Goal: Task Accomplishment & Management: Use online tool/utility

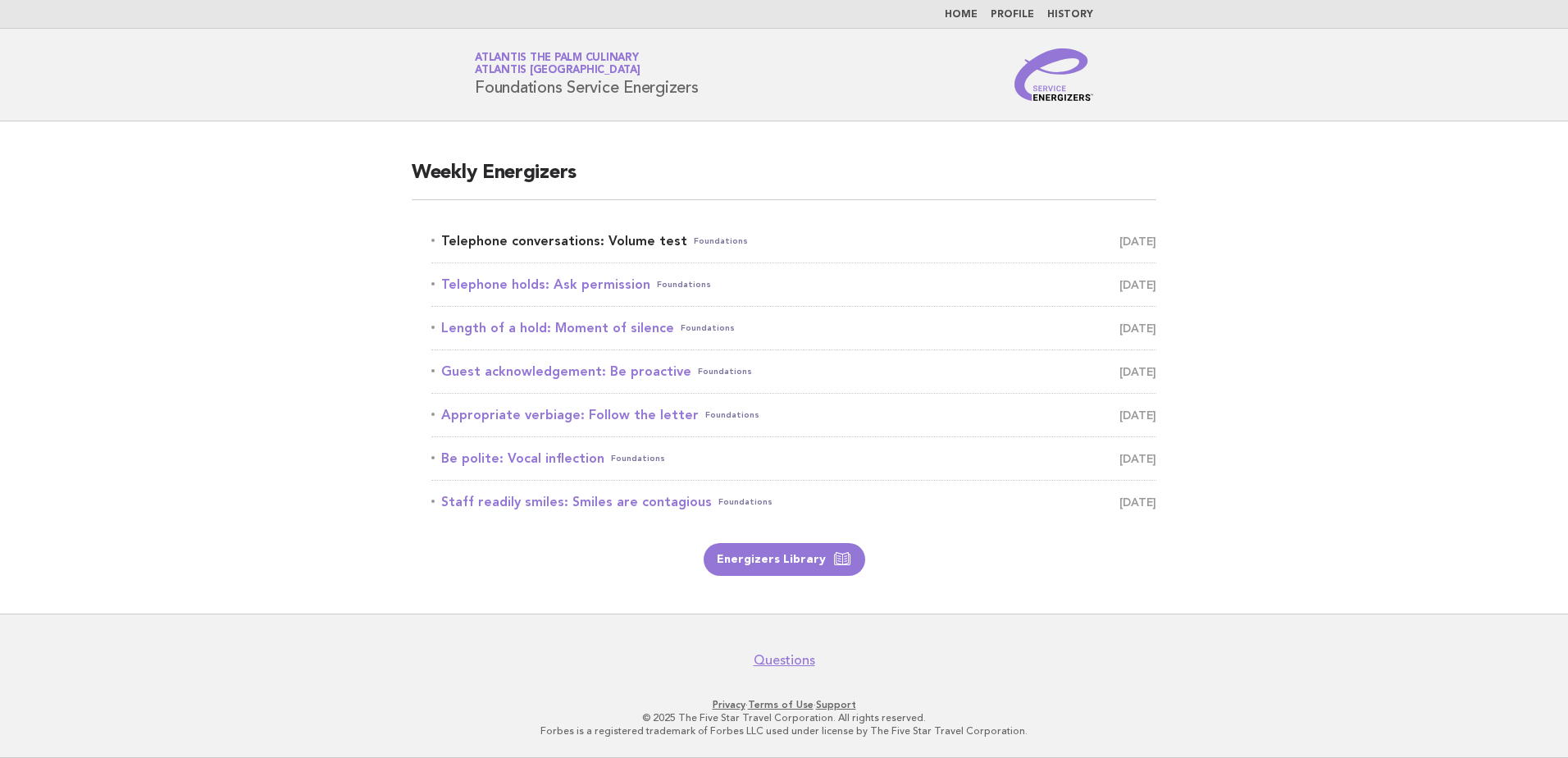
click at [467, 245] on link "Telephone conversations: Volume test Foundations August 19" at bounding box center [794, 241] width 725 height 23
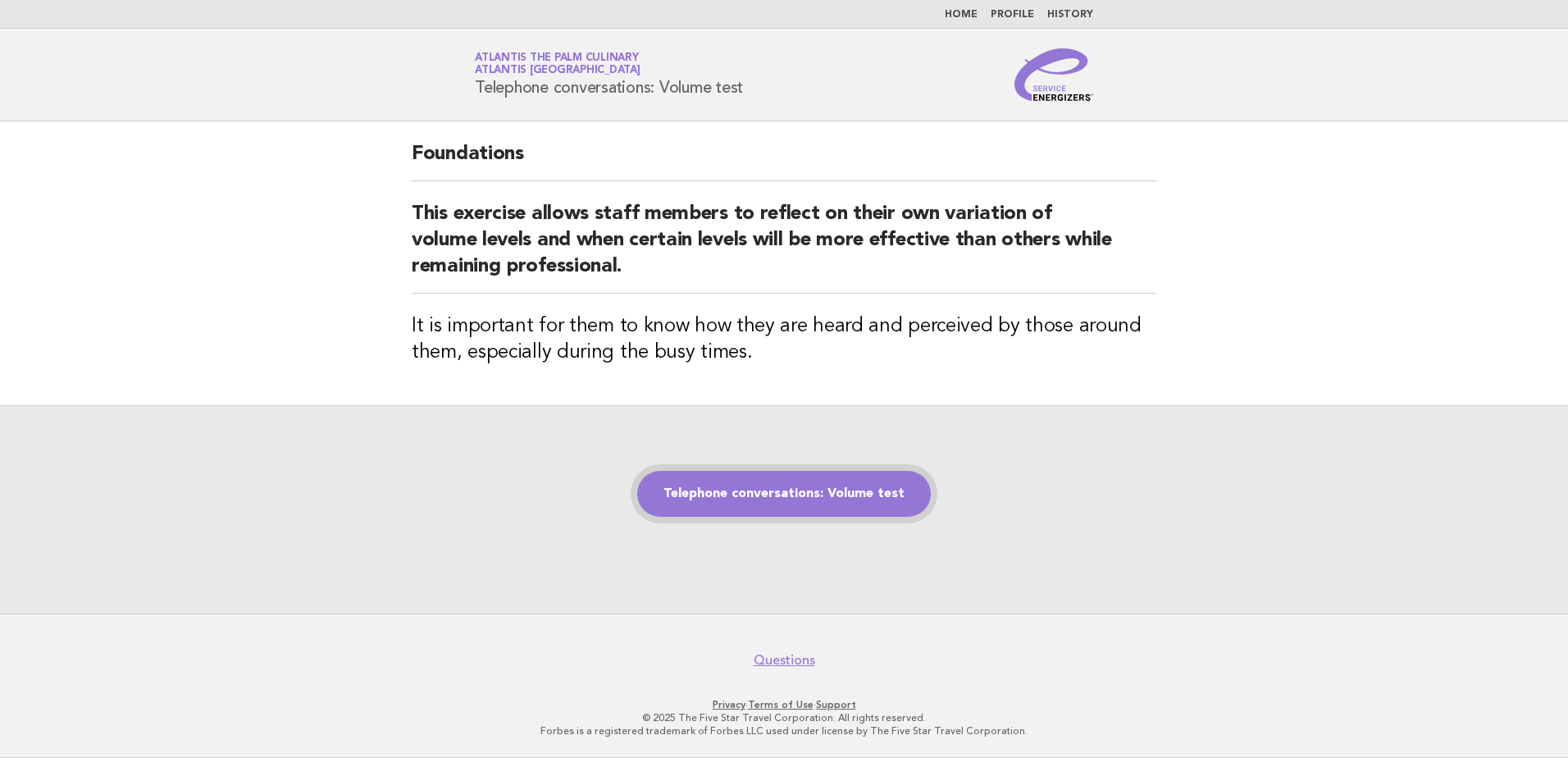
click at [743, 493] on link "Telephone conversations: Volume test" at bounding box center [783, 493] width 293 height 46
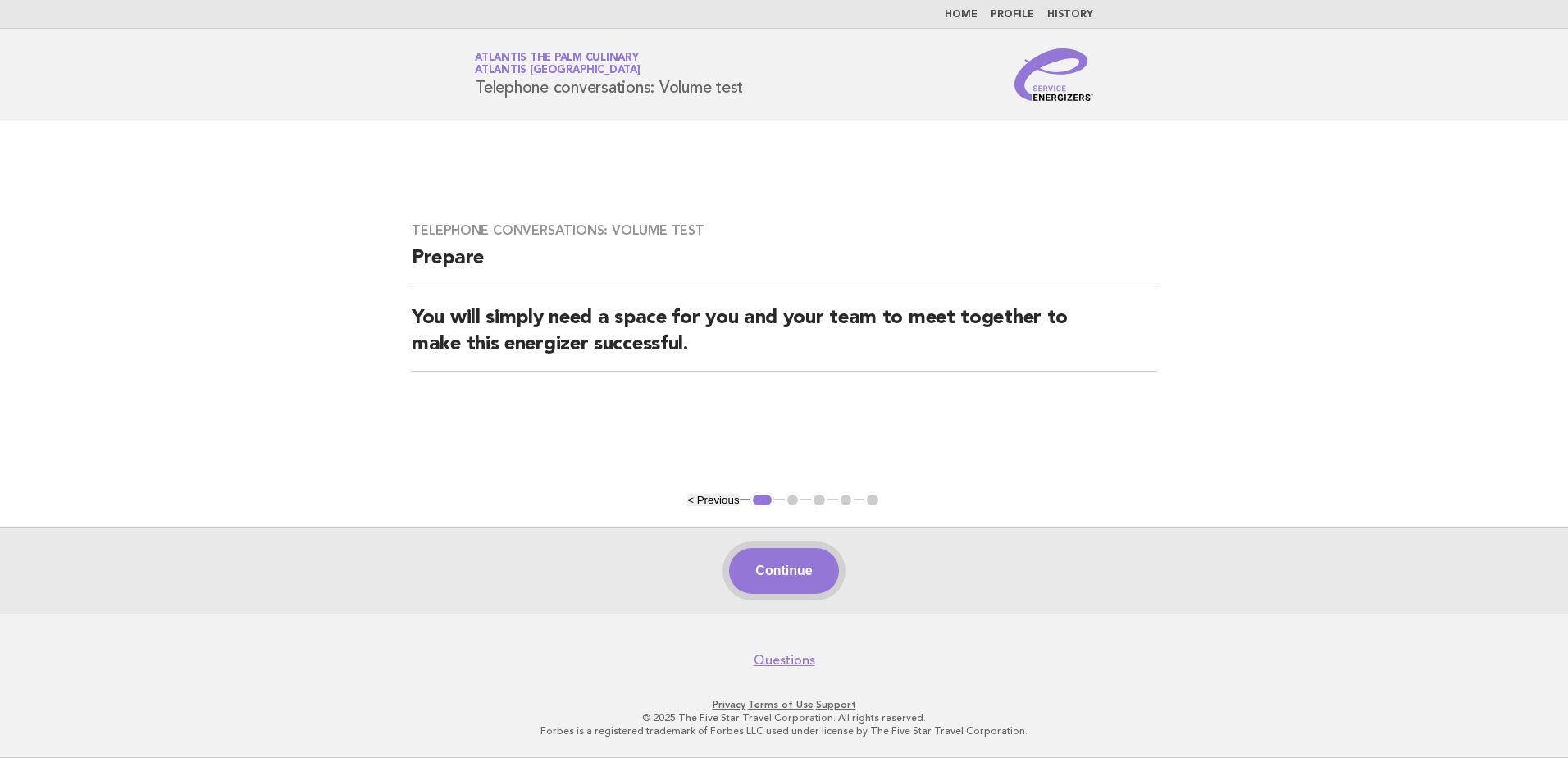
click at [758, 569] on button "Continue" at bounding box center [784, 570] width 109 height 46
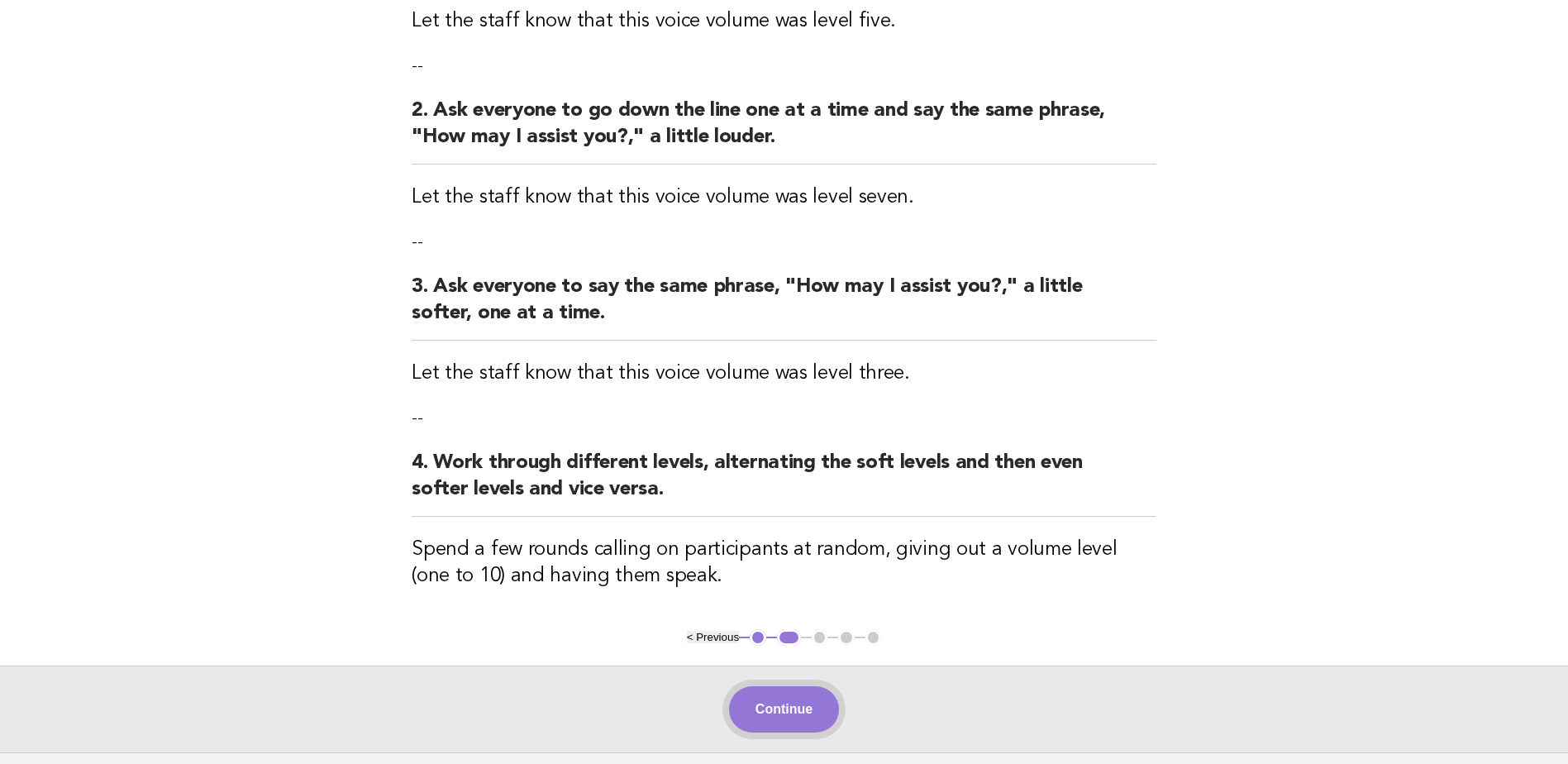
click at [780, 716] on button "Continue" at bounding box center [784, 709] width 110 height 46
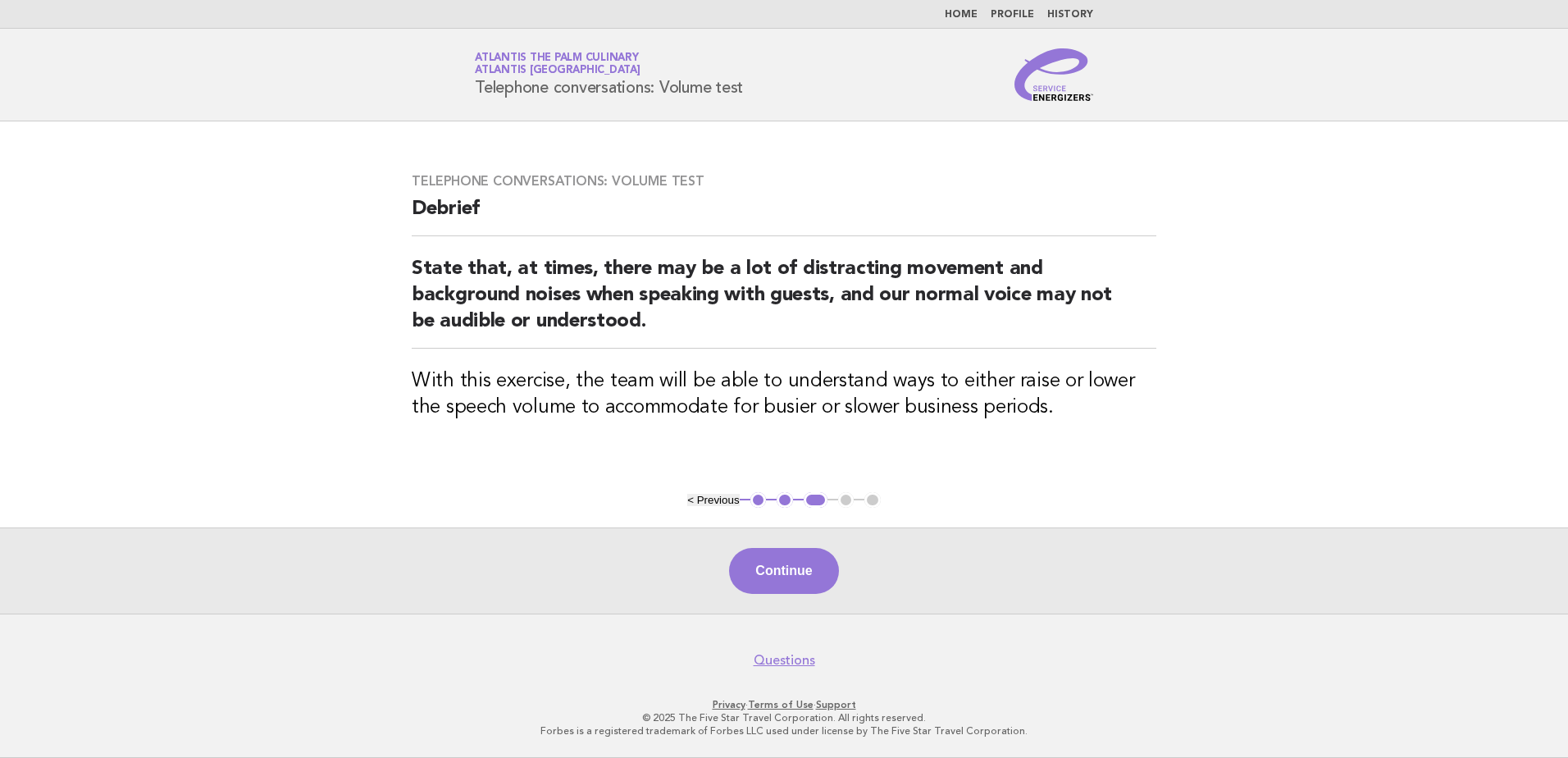
click at [751, 548] on div "Continue" at bounding box center [784, 570] width 1568 height 87
click at [755, 559] on button "Continue" at bounding box center [784, 570] width 109 height 46
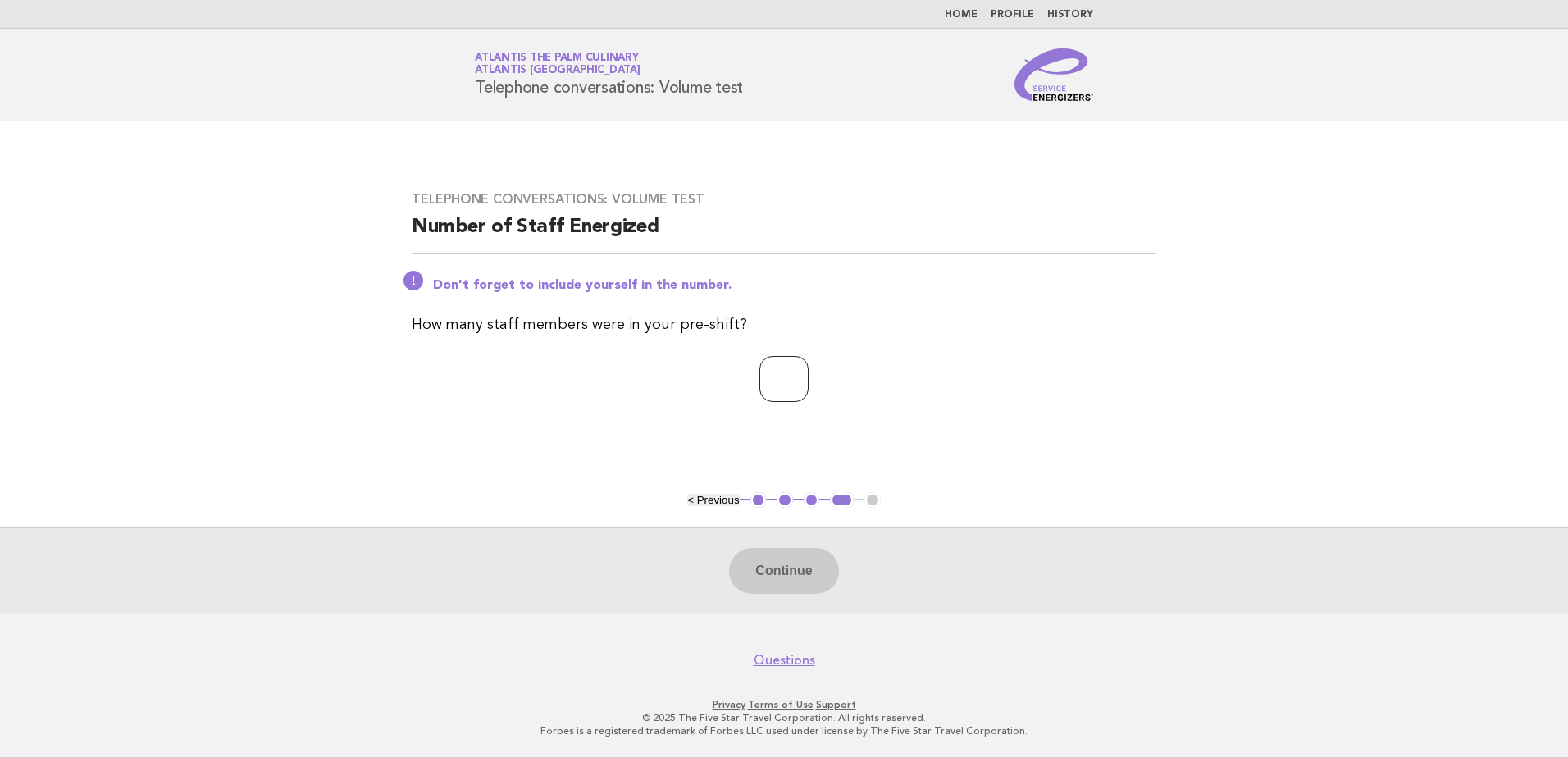
click at [760, 381] on input "number" at bounding box center [784, 378] width 49 height 46
type input "**"
click at [823, 562] on button "Continue" at bounding box center [784, 570] width 109 height 46
